Goal: Task Accomplishment & Management: Complete application form

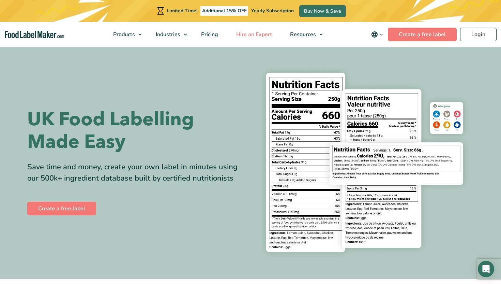
click at [263, 37] on span "Hire an Expert" at bounding box center [253, 34] width 39 height 7
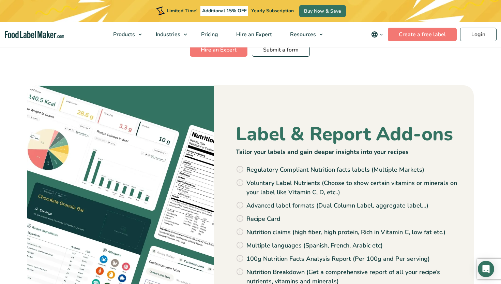
scroll to position [698, 0]
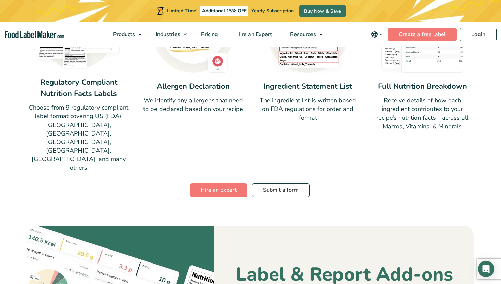
scroll to position [553, 0]
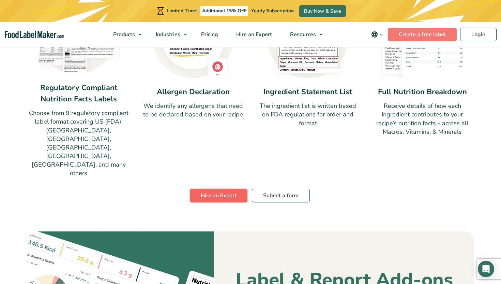
click at [231, 188] on link "Hire an Expert" at bounding box center [219, 195] width 58 height 14
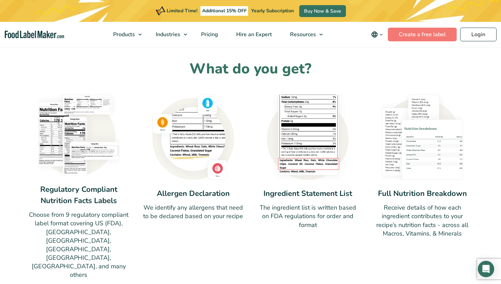
scroll to position [456, 0]
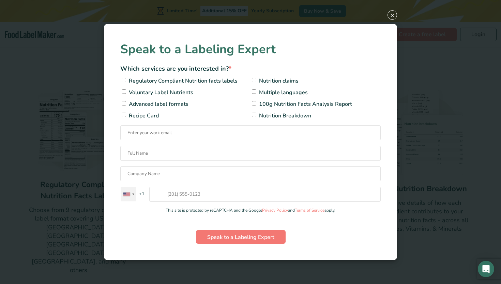
click at [135, 194] on div "Contact form" at bounding box center [129, 194] width 16 height 14
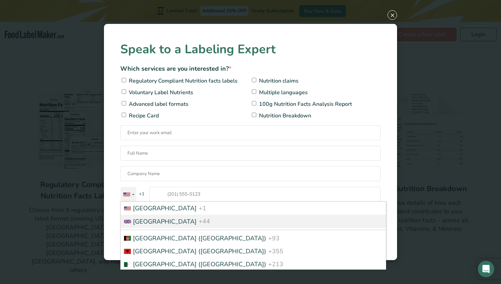
click at [141, 221] on span "[GEOGRAPHIC_DATA]" at bounding box center [165, 221] width 64 height 8
click at [149, 201] on input "[GEOGRAPHIC_DATA] +1 [GEOGRAPHIC_DATA] +44 [GEOGRAPHIC_DATA] ([GEOGRAPHIC_DATA]…" at bounding box center [264, 193] width 231 height 15
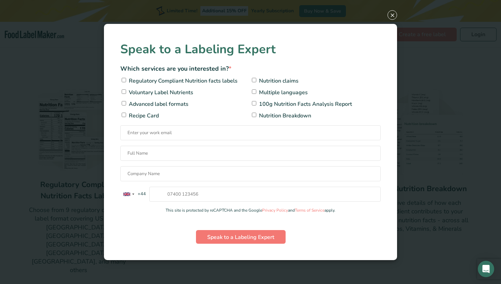
click at [133, 82] on span "Regulatory Compliant Nutrition facts labels" at bounding box center [182, 81] width 110 height 8
click at [126, 82] on input"] "Regulatory Compliant Nutrition facts labels" at bounding box center [124, 80] width 4 height 4
checkbox input"] "true"
click at [157, 92] on span "Voluntary Label Nutrients" at bounding box center [160, 92] width 66 height 8
click at [126, 92] on input"] "Voluntary Label Nutrients" at bounding box center [124, 91] width 4 height 4
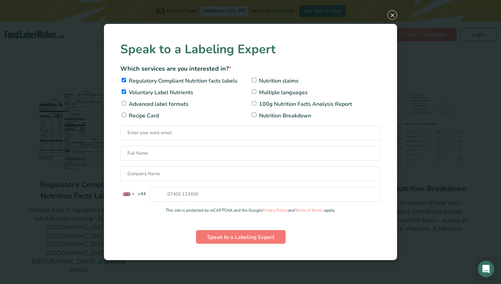
click at [157, 92] on span "Voluntary Label Nutrients" at bounding box center [160, 92] width 66 height 8
click at [126, 92] on input"] "Voluntary Label Nutrients" at bounding box center [124, 91] width 4 height 4
checkbox input"] "false"
click at [262, 104] on span "100g Nutrition Facts Analysis Report" at bounding box center [304, 104] width 95 height 8
click at [256, 104] on input"] "100g Nutrition Facts Analysis Report" at bounding box center [254, 103] width 4 height 4
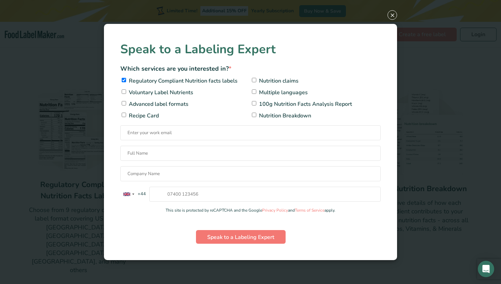
checkbox input"] "true"
click at [258, 117] on span "Nutrition Breakdown" at bounding box center [284, 115] width 54 height 8
click at [256, 117] on input"] "Nutrition Breakdown" at bounding box center [254, 114] width 4 height 4
checkbox input"] "true"
click at [153, 104] on span "Advanced label formats" at bounding box center [157, 104] width 61 height 8
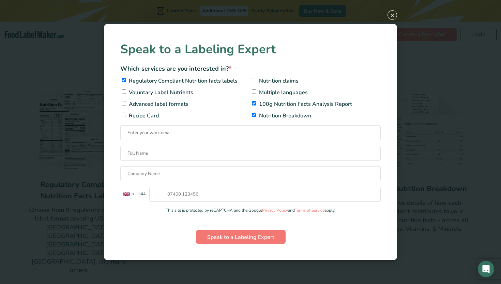
click at [126, 104] on input"] "Advanced label formats" at bounding box center [124, 103] width 4 height 4
checkbox input"] "true"
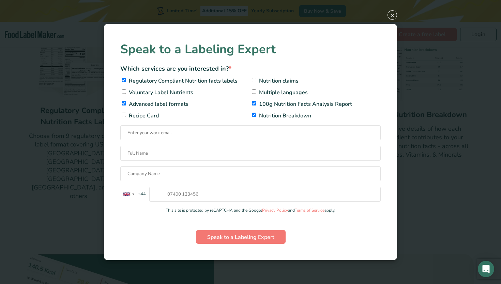
scroll to position [531, 0]
click at [231, 134] on input "Contact form" at bounding box center [250, 132] width 260 height 15
type input "[EMAIL_ADDRESS][DOMAIN_NAME]"
click at [200, 156] on input "Contact form" at bounding box center [250, 153] width 260 height 15
type input "[PERSON_NAME]"
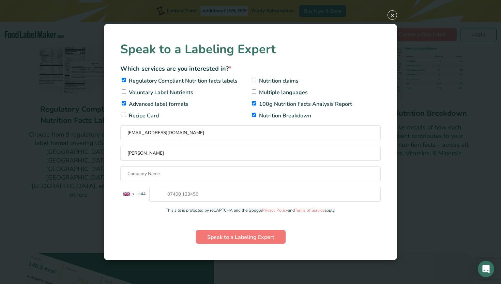
click at [148, 171] on input "Contact form" at bounding box center [250, 173] width 260 height 15
type input "g"
type input "The Funky Dough Co ltd"
click at [204, 198] on input "[GEOGRAPHIC_DATA] +1 [GEOGRAPHIC_DATA] +44 [GEOGRAPHIC_DATA] ([GEOGRAPHIC_DATA]…" at bounding box center [264, 193] width 231 height 15
type input "07527789211"
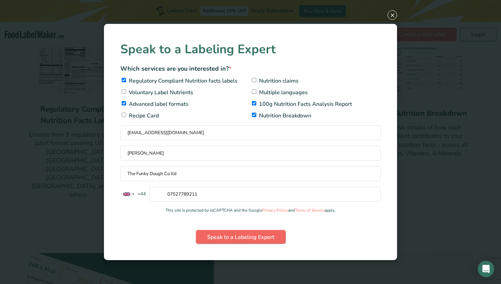
click at [240, 235] on input "Speak to a Labeling Expert" at bounding box center [241, 237] width 90 height 14
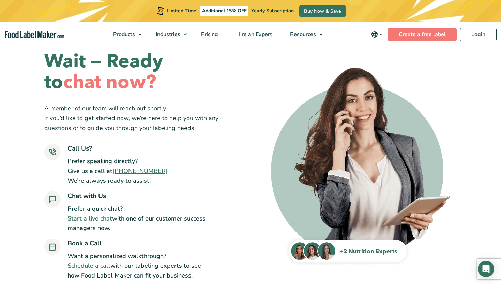
scroll to position [24, 0]
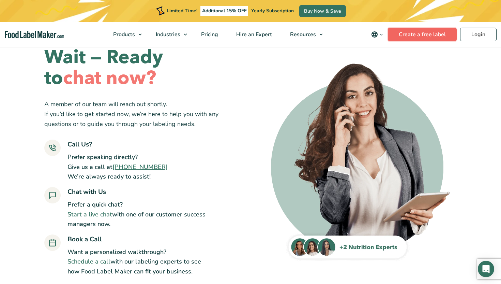
click at [431, 30] on link "Create a free label" at bounding box center [422, 35] width 69 height 14
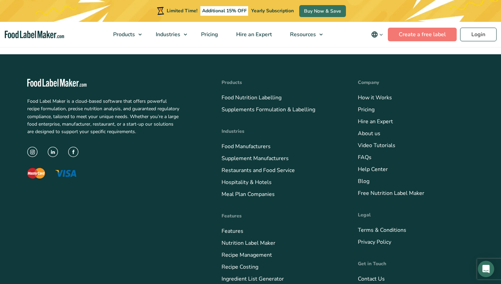
scroll to position [295, 0]
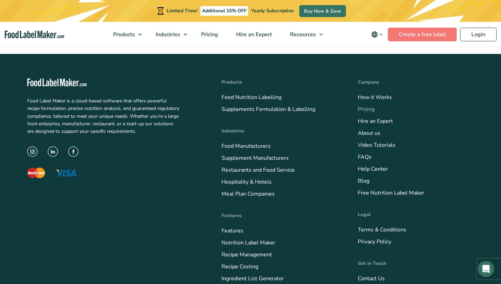
click at [364, 110] on link "Pricing" at bounding box center [366, 108] width 17 height 7
